Goal: Find specific page/section: Find specific page/section

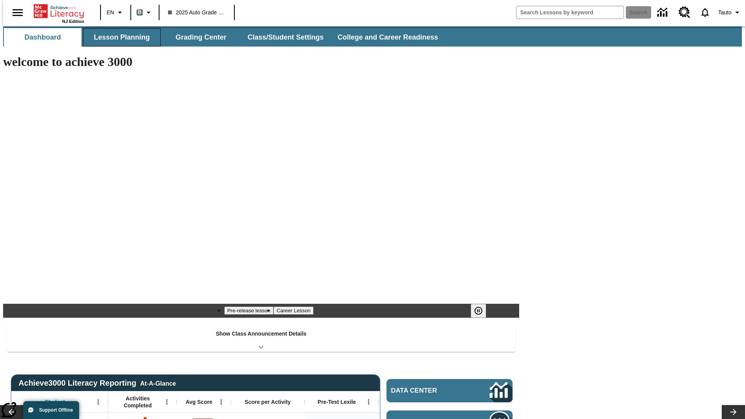
click at [119, 37] on button "Lesson Planning" at bounding box center [122, 37] width 78 height 19
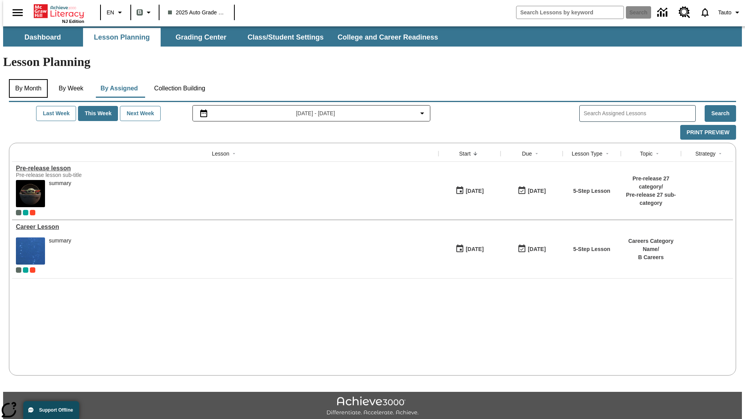
click at [26, 79] on button "By Month" at bounding box center [28, 88] width 39 height 19
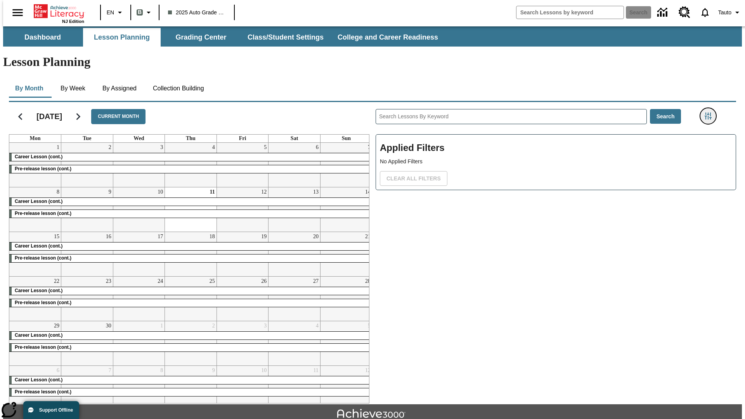
click at [710, 113] on icon "Filters Side menu" at bounding box center [708, 116] width 7 height 7
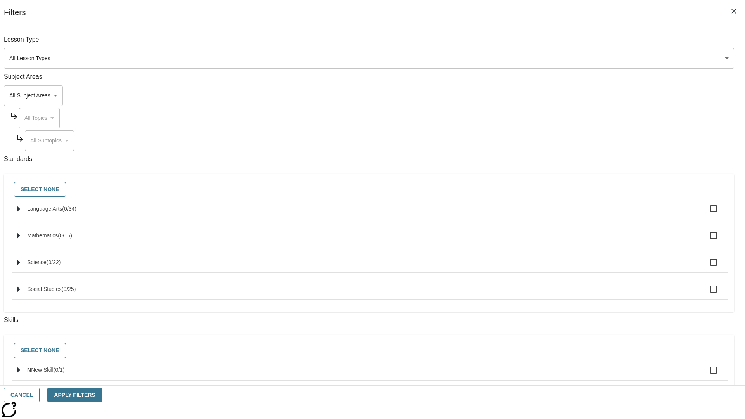
click at [559, 276] on body "Skip to main content NJ Edition EN B 2025 Auto Grade 1 B Search 0 Tauto Dashboa…" at bounding box center [372, 240] width 739 height 428
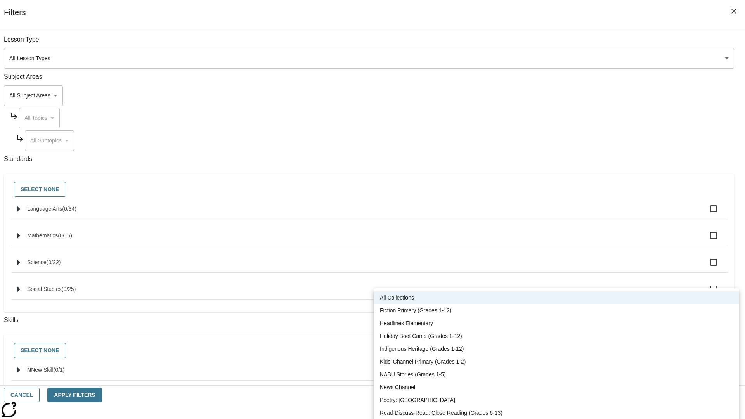
scroll to position [323, 0]
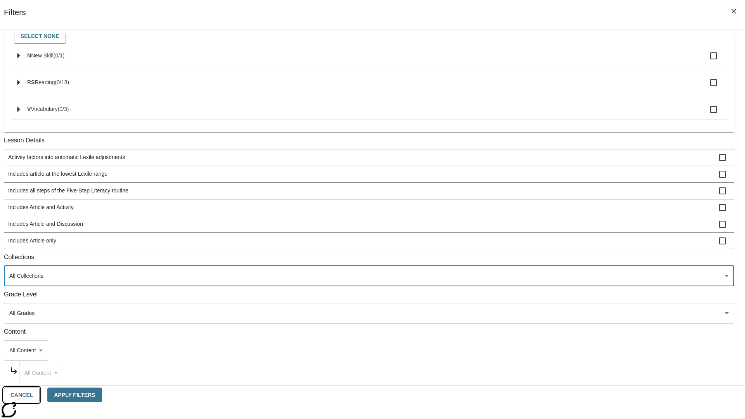
click at [40, 395] on button "Cancel" at bounding box center [22, 395] width 36 height 15
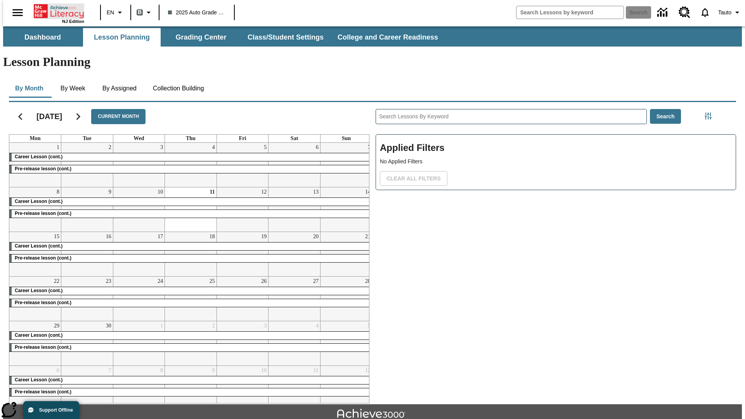
click at [56, 10] on icon "Home" at bounding box center [60, 11] width 52 height 16
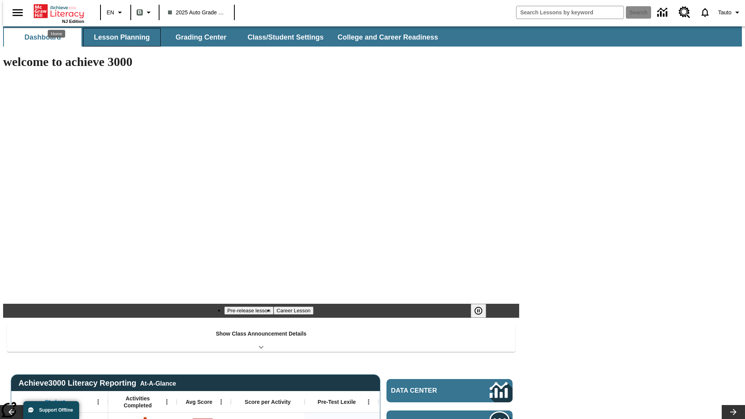
click at [119, 37] on button "Lesson Planning" at bounding box center [122, 37] width 78 height 19
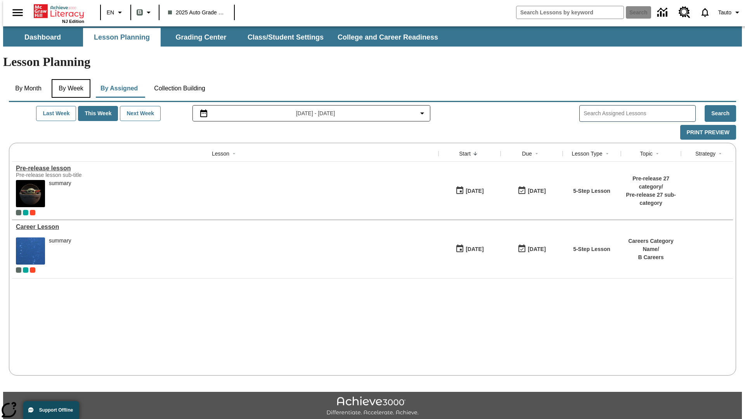
click at [69, 79] on button "By Week" at bounding box center [71, 88] width 39 height 19
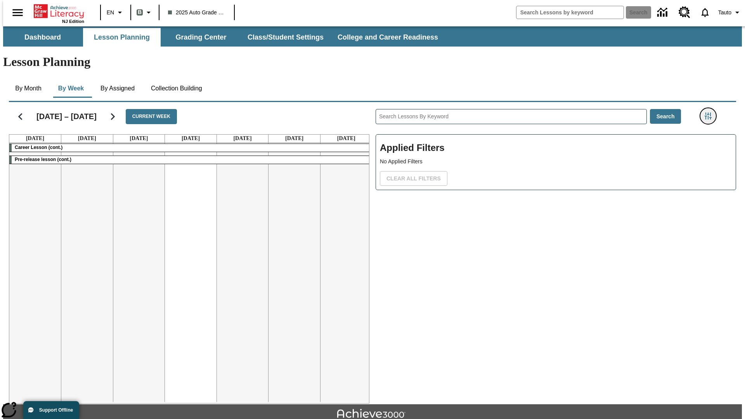
click at [710, 113] on icon "Filters Side menu" at bounding box center [708, 116] width 7 height 7
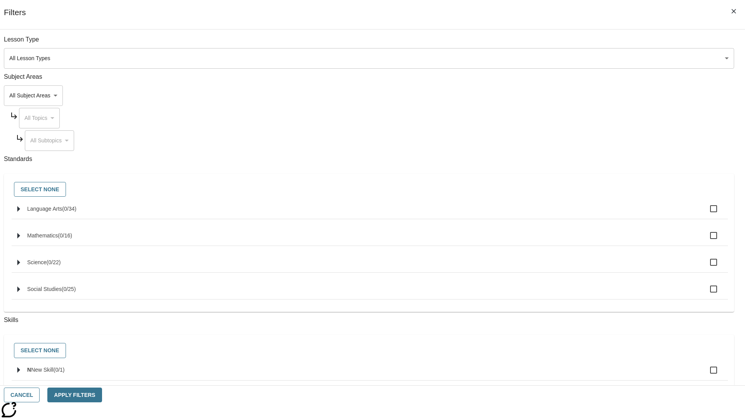
click at [559, 276] on body "Skip to main content NJ Edition EN B 2025 Auto Grade 1 B Search 0 Tauto Dashboa…" at bounding box center [372, 240] width 739 height 428
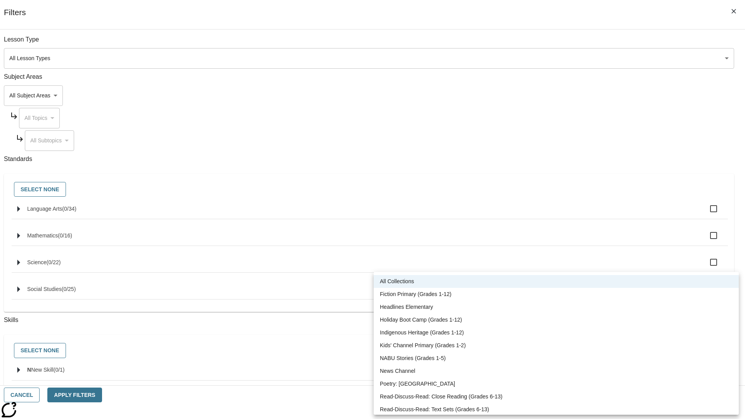
scroll to position [323, 0]
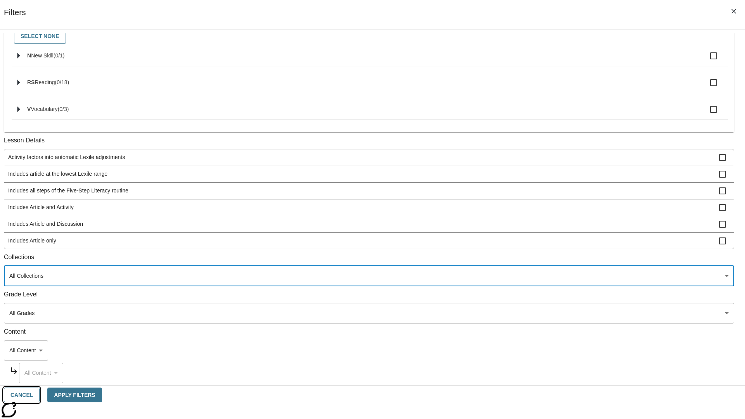
click at [40, 395] on button "Cancel" at bounding box center [22, 395] width 36 height 15
